Goal: Task Accomplishment & Management: Manage account settings

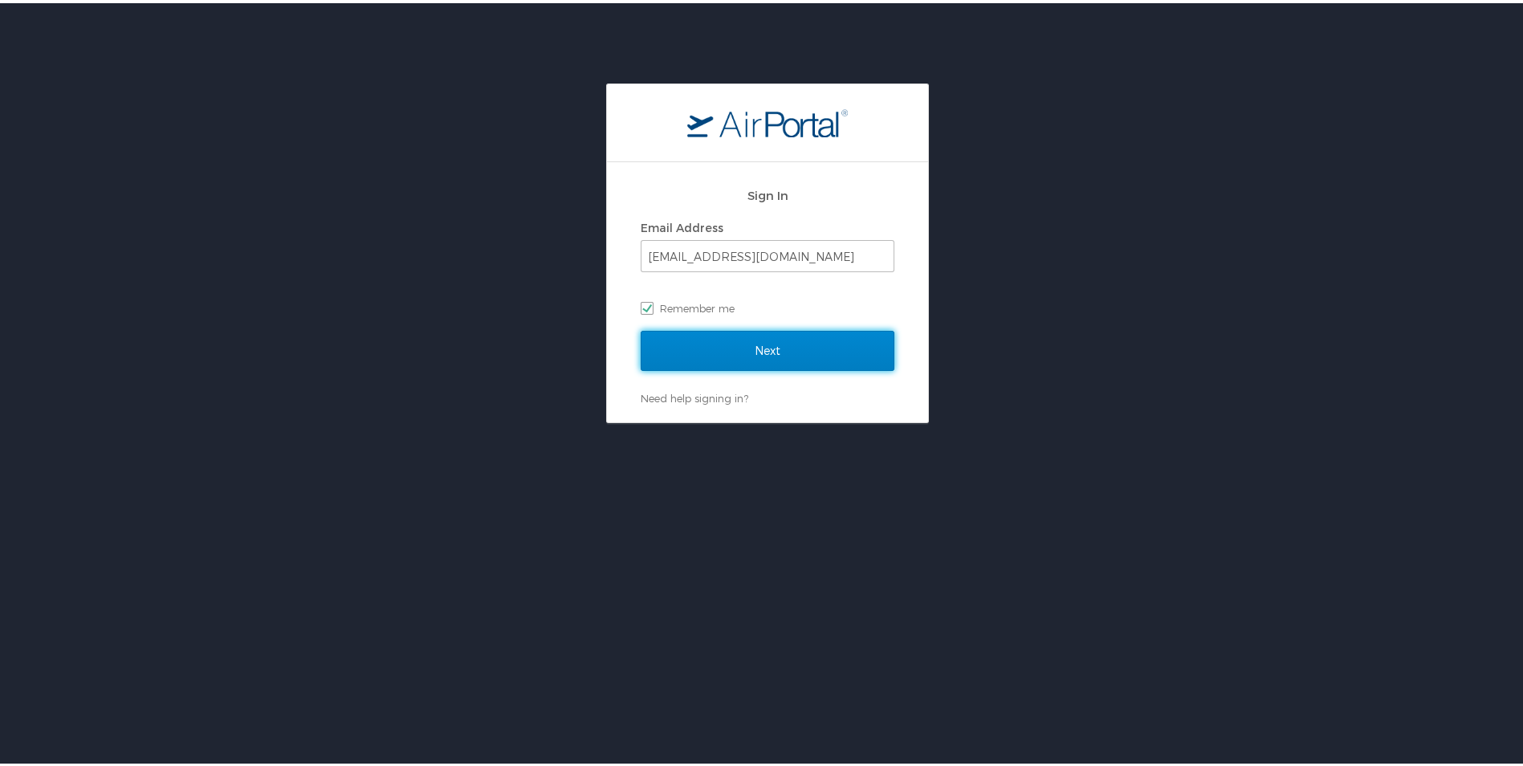
click at [772, 353] on input "Next" at bounding box center [768, 348] width 254 height 40
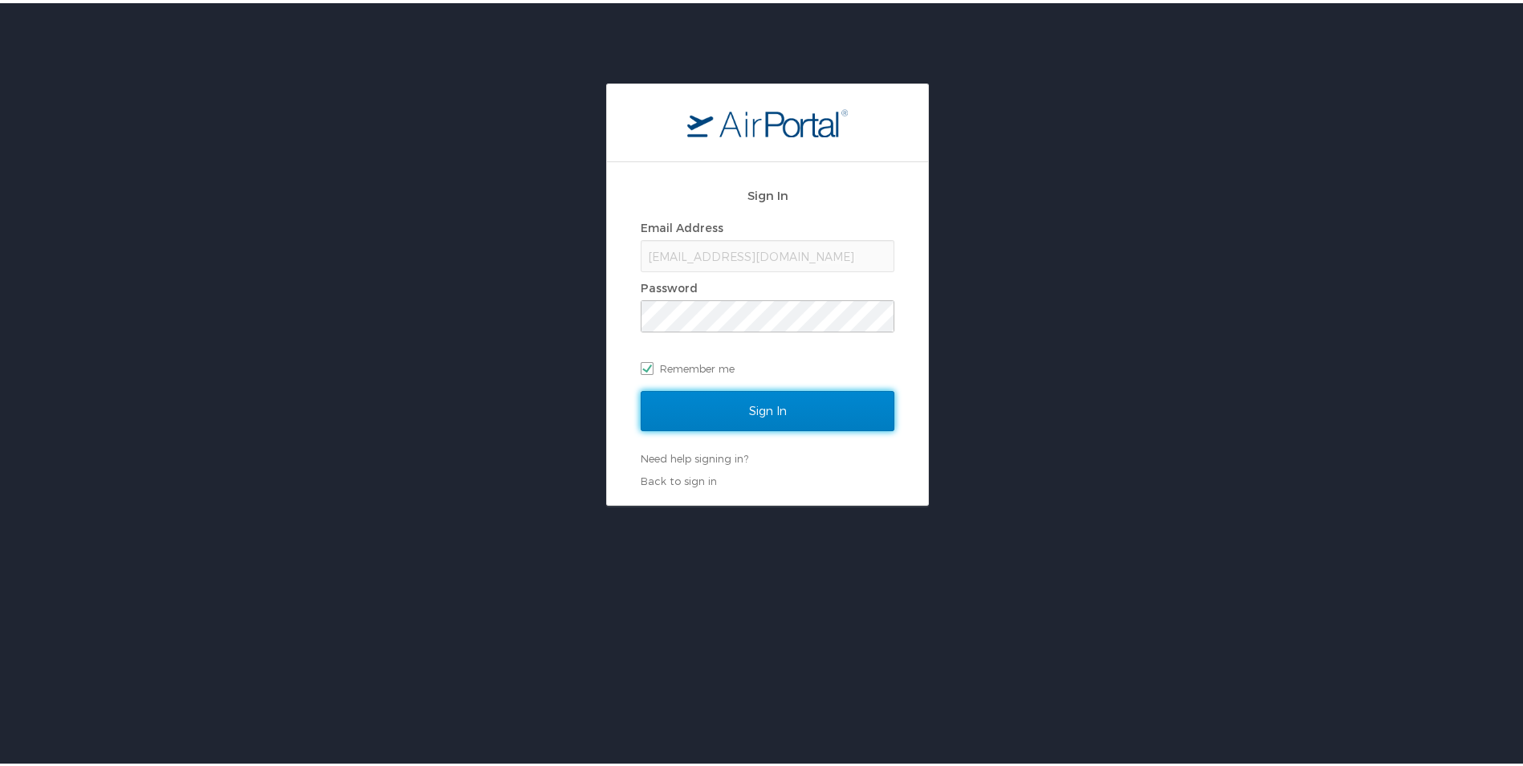
click at [758, 412] on input "Sign In" at bounding box center [768, 408] width 254 height 40
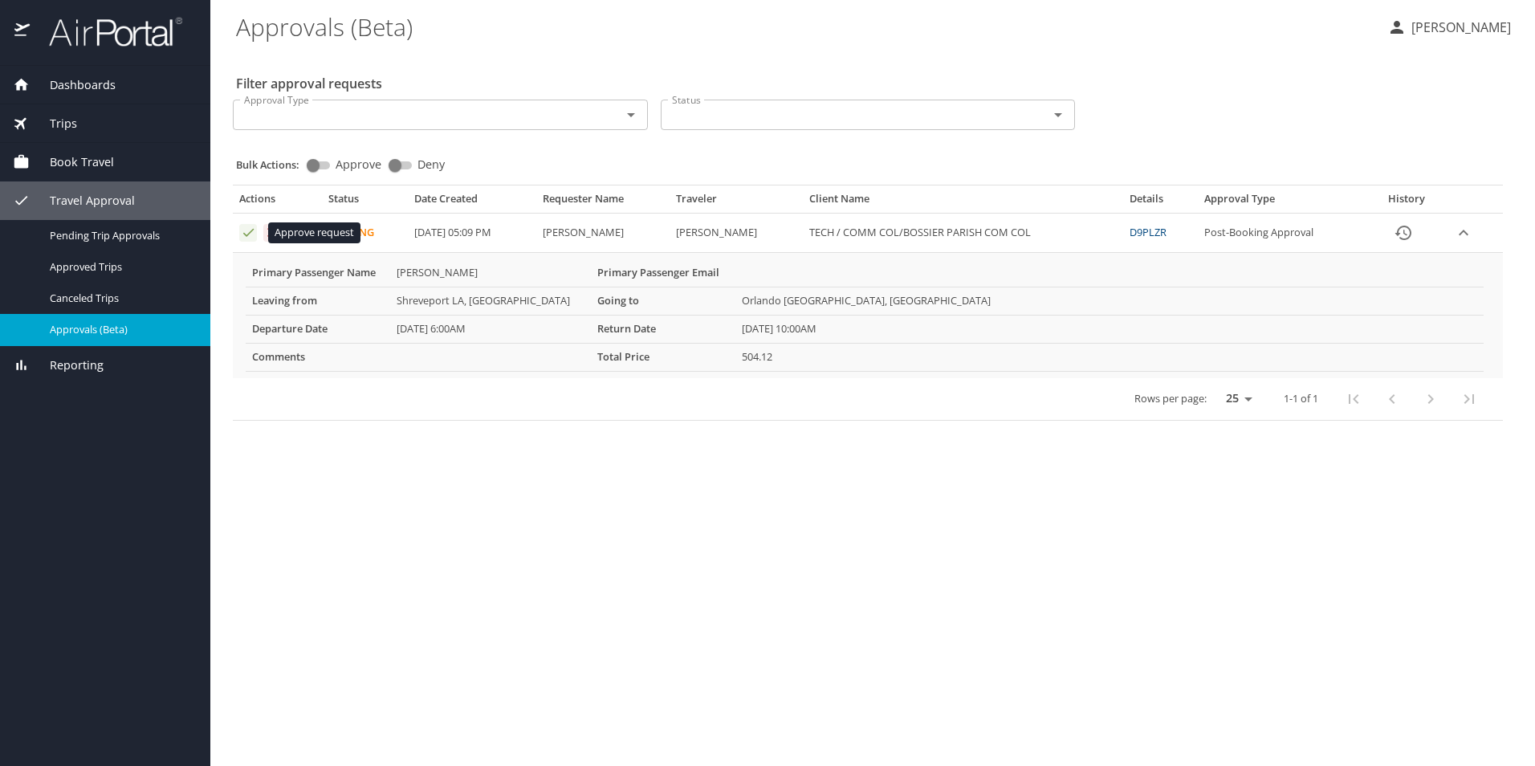
click at [245, 234] on icon "Approval table" at bounding box center [248, 233] width 10 height 8
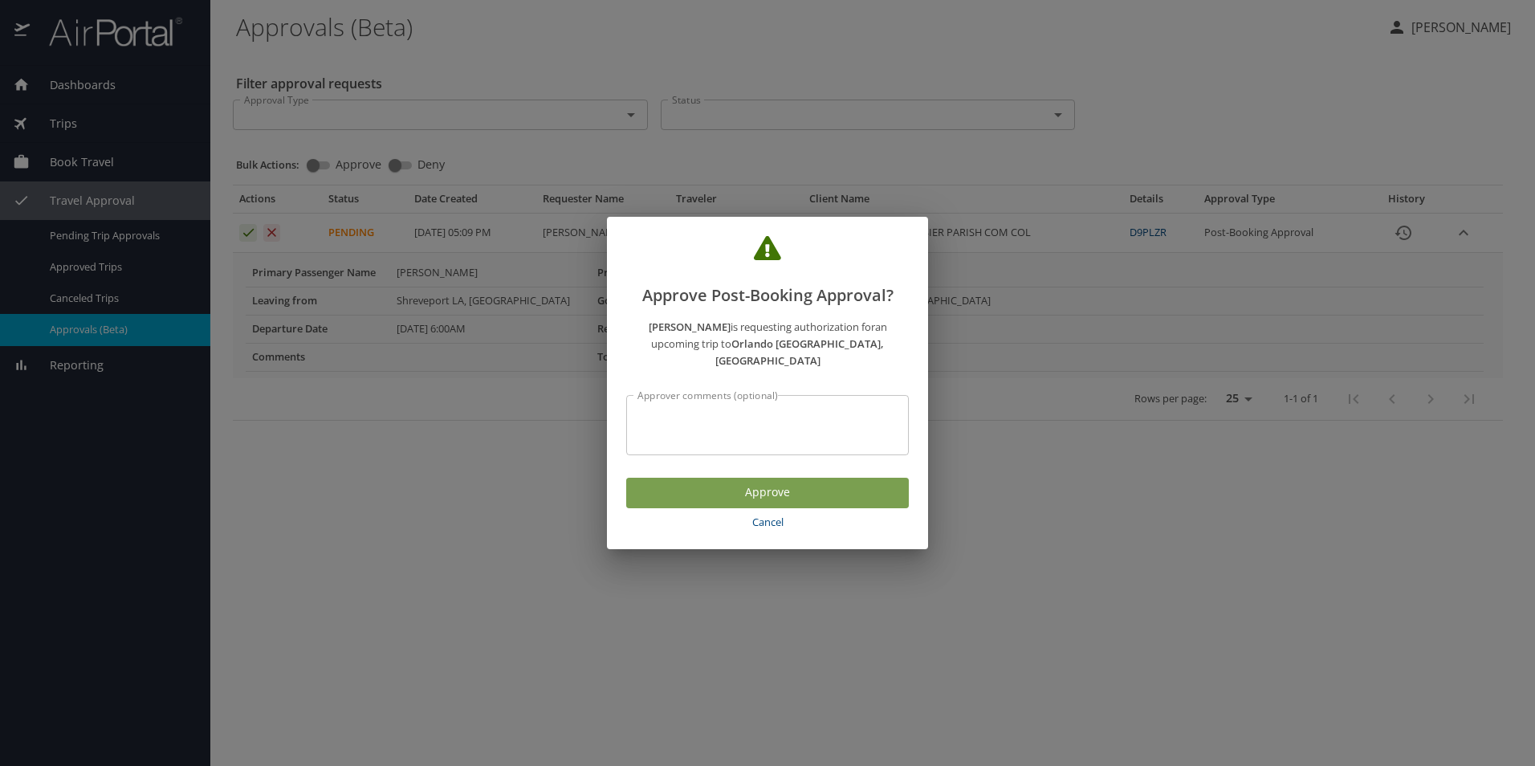
click at [729, 487] on span "Approve" at bounding box center [767, 493] width 257 height 20
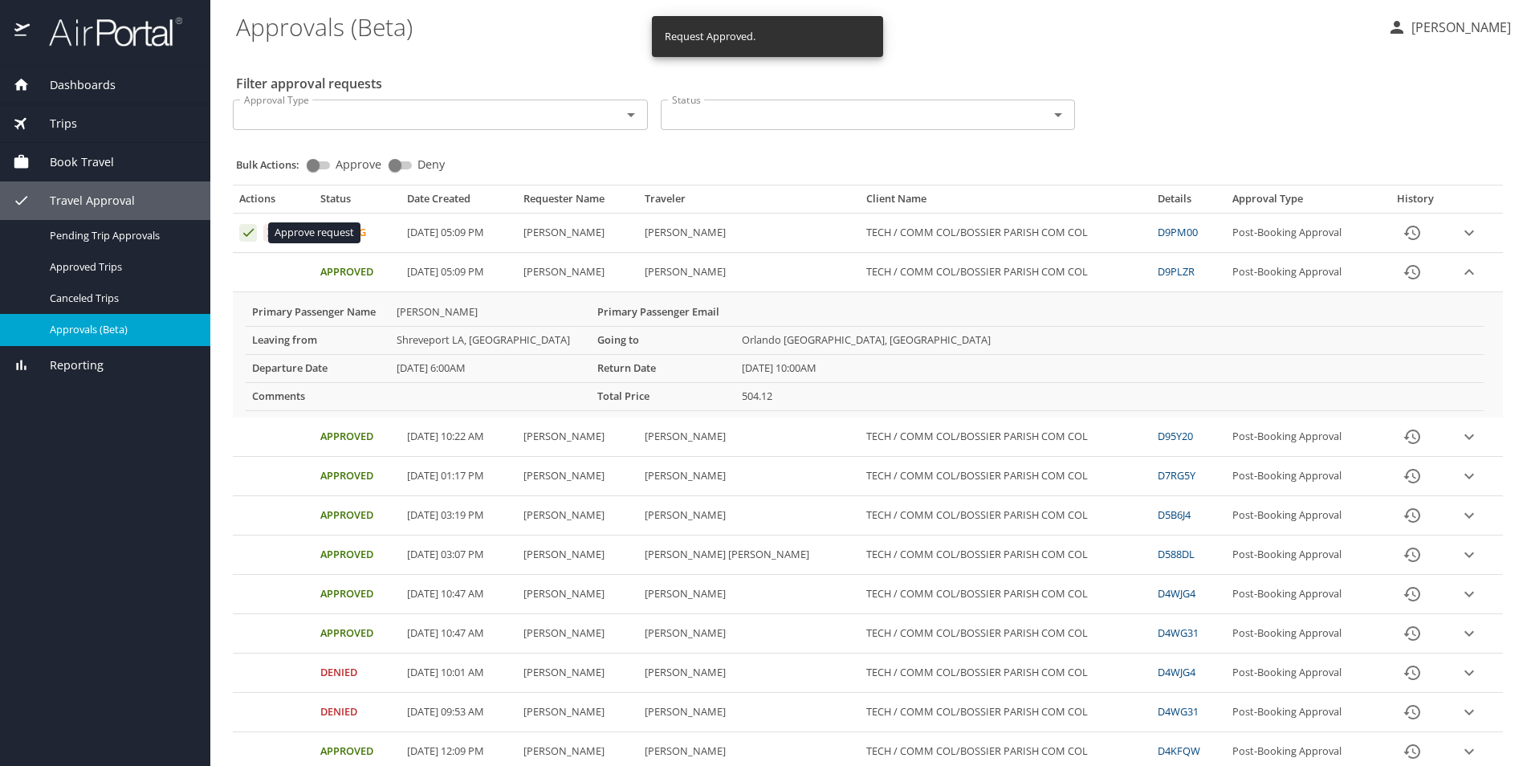
click at [242, 233] on icon "Approval table" at bounding box center [248, 232] width 15 height 15
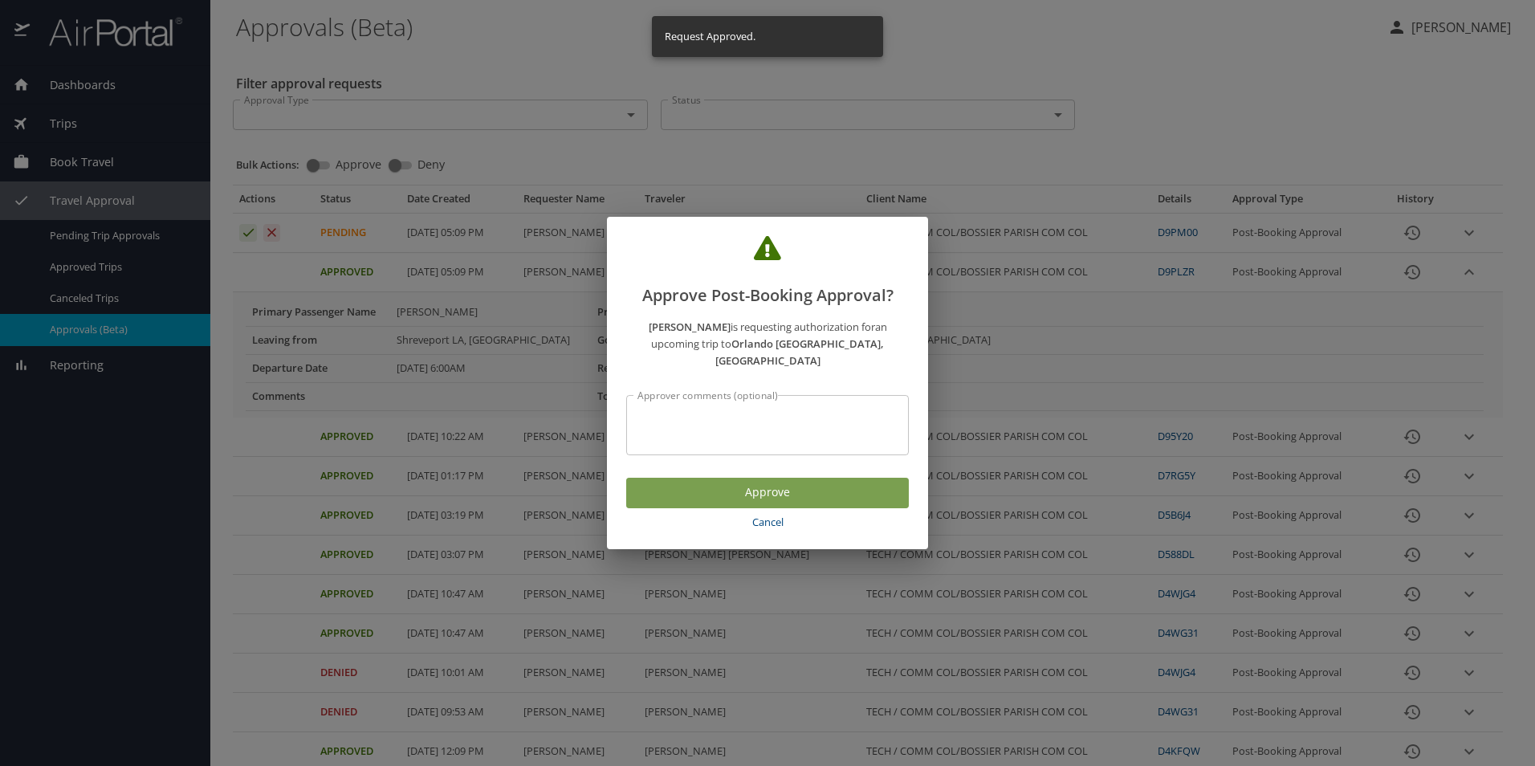
click at [758, 483] on span "Approve" at bounding box center [767, 493] width 257 height 20
